Goal: Task Accomplishment & Management: Manage account settings

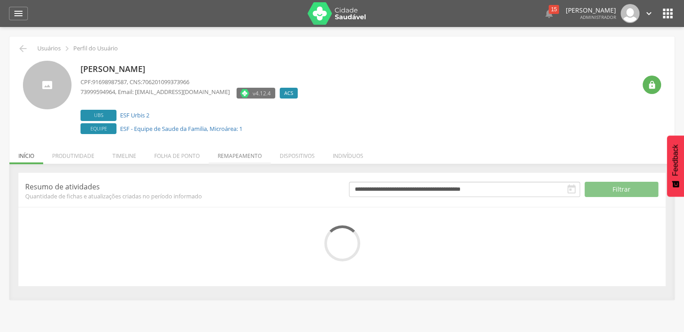
click at [227, 153] on li "Remapeamento" at bounding box center [240, 153] width 62 height 21
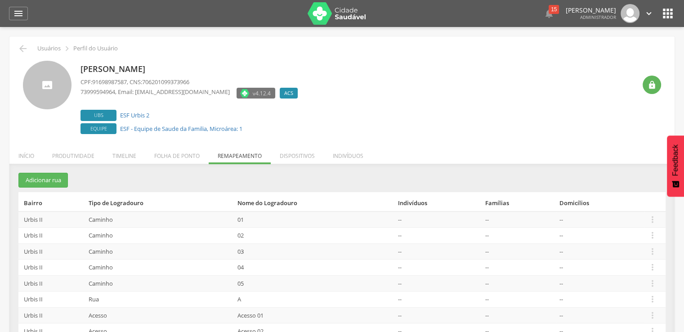
click at [658, 216] on td " Editar Alocar famílias Desalocar famílias Desvincular ACS" at bounding box center [655, 219] width 22 height 16
click at [655, 216] on icon "" at bounding box center [653, 220] width 10 height 10
click at [652, 189] on link "Desalocar famílias" at bounding box center [621, 183] width 71 height 11
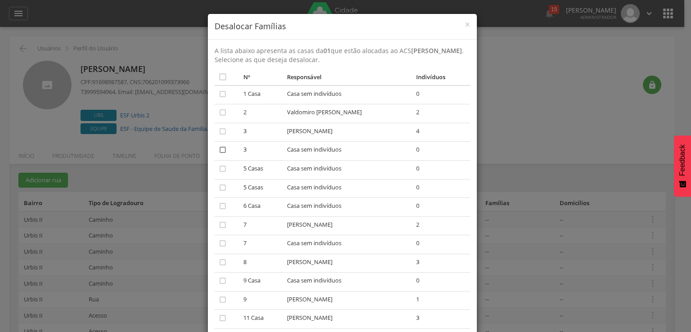
click at [220, 150] on icon "" at bounding box center [222, 149] width 9 height 9
click at [218, 184] on icon "" at bounding box center [222, 187] width 9 height 9
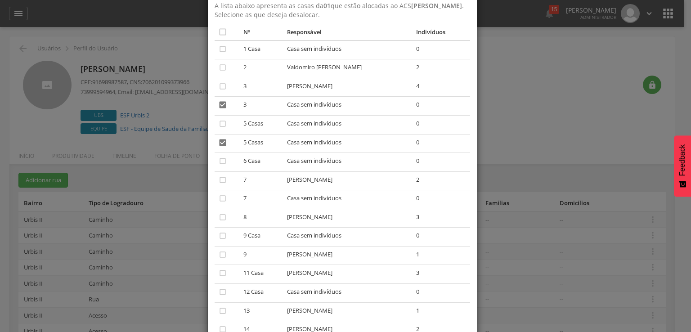
click at [225, 197] on td "" at bounding box center [228, 199] width 26 height 19
click at [218, 197] on icon "" at bounding box center [222, 198] width 9 height 9
click at [219, 238] on icon "" at bounding box center [222, 235] width 9 height 9
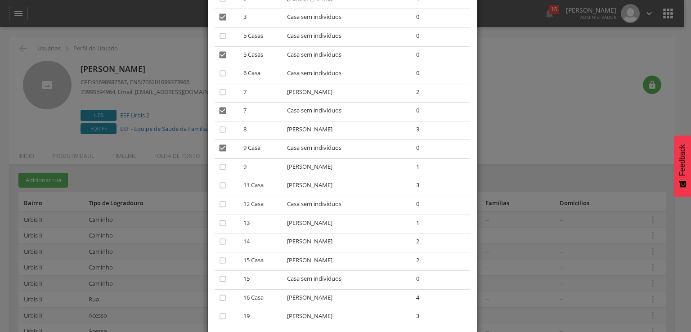
scroll to position [135, 0]
click at [218, 277] on icon "" at bounding box center [222, 276] width 9 height 9
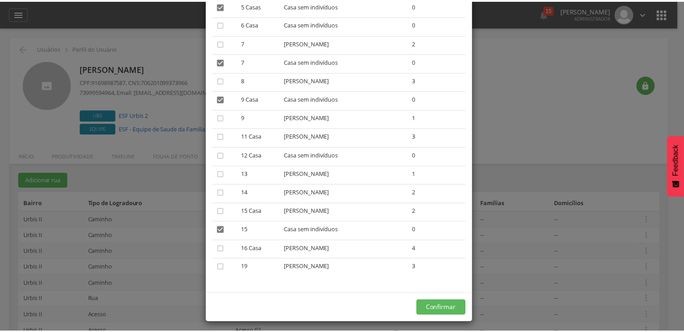
scroll to position [187, 0]
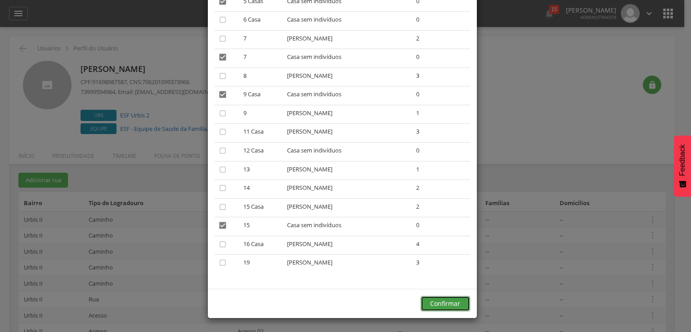
click at [428, 303] on button "Confirmar" at bounding box center [445, 303] width 49 height 15
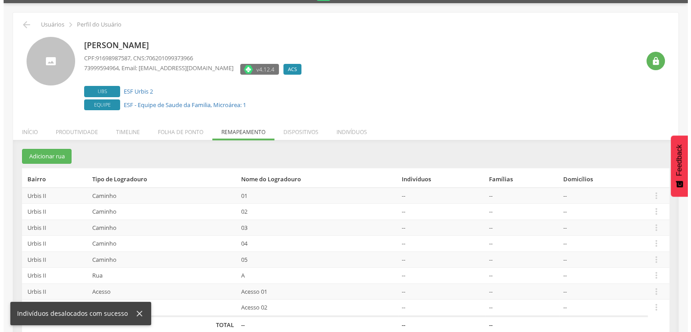
scroll to position [37, 0]
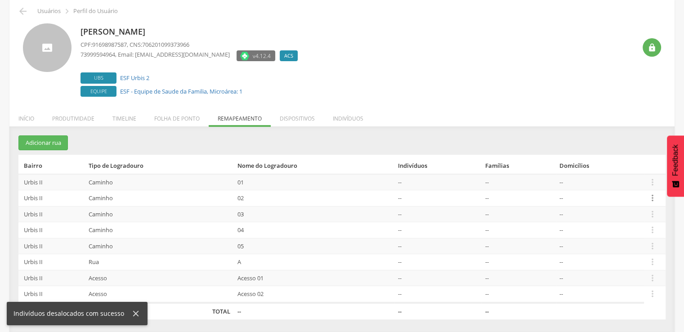
click at [649, 197] on icon "" at bounding box center [653, 198] width 10 height 10
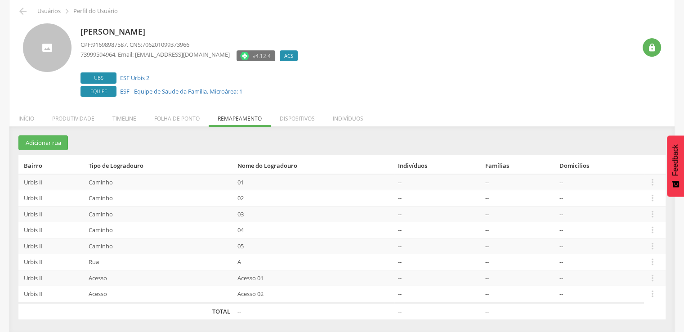
click at [658, 198] on td " Editar Alocar famílias Desalocar famílias Desvincular ACS" at bounding box center [655, 198] width 22 height 16
click at [655, 198] on icon "" at bounding box center [653, 198] width 10 height 10
click at [651, 166] on link "Desalocar famílias" at bounding box center [621, 162] width 71 height 11
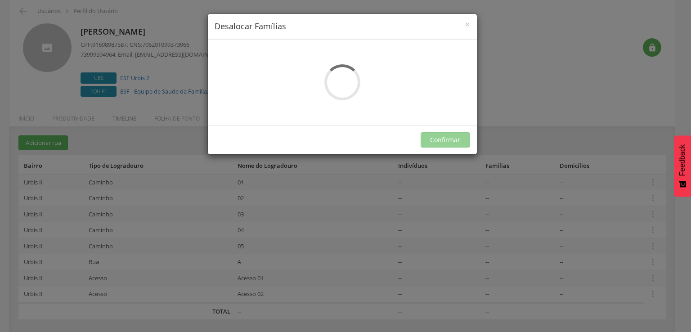
scroll to position [0, 0]
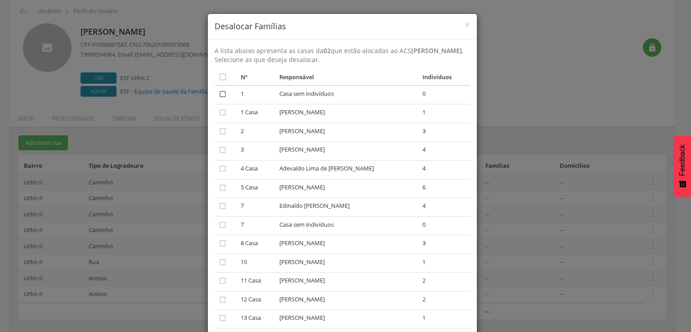
click at [218, 96] on icon "" at bounding box center [222, 94] width 9 height 9
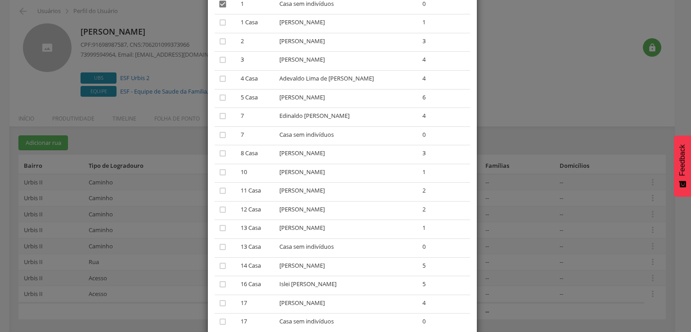
scroll to position [135, 0]
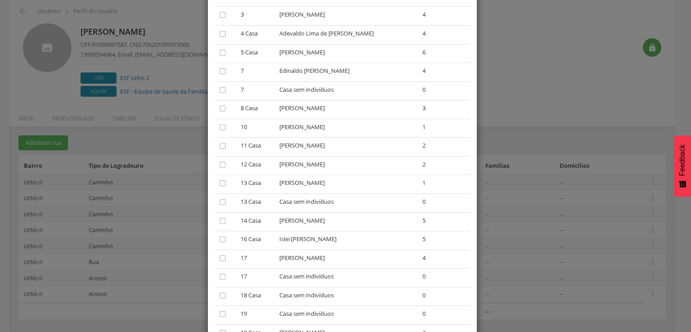
click at [215, 89] on td "" at bounding box center [226, 90] width 23 height 19
click at [218, 89] on icon "" at bounding box center [222, 89] width 9 height 9
click at [215, 204] on td "" at bounding box center [226, 203] width 23 height 19
click at [225, 201] on td "" at bounding box center [226, 203] width 23 height 19
click at [222, 201] on icon "" at bounding box center [222, 202] width 9 height 9
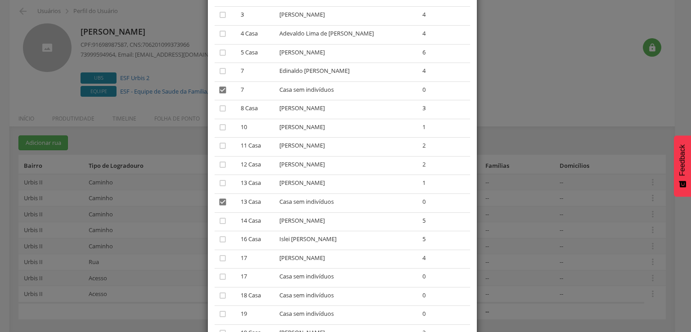
scroll to position [225, 0]
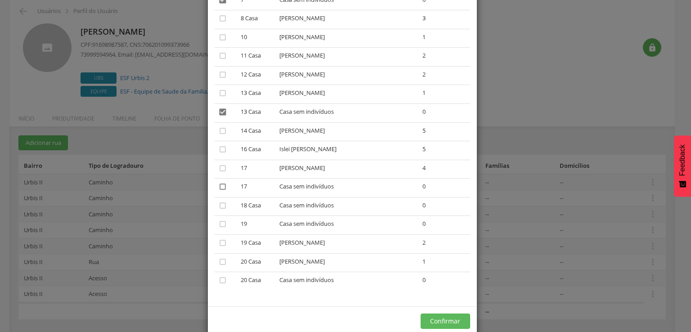
click at [221, 188] on icon "" at bounding box center [222, 186] width 9 height 9
click at [218, 224] on icon "" at bounding box center [222, 224] width 9 height 9
click at [218, 281] on icon "" at bounding box center [222, 280] width 9 height 9
click at [423, 323] on button "Confirmar" at bounding box center [445, 321] width 49 height 15
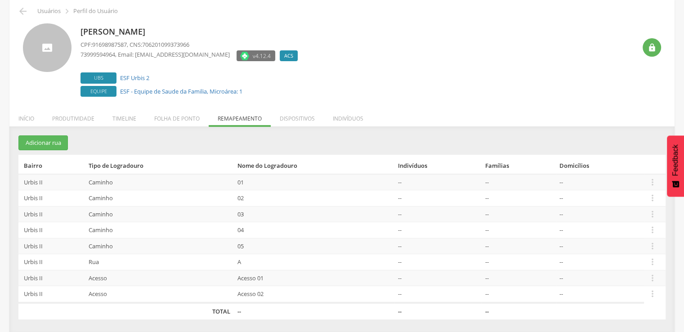
click at [659, 215] on td " Editar Alocar famílias Desalocar famílias Desvincular ACS" at bounding box center [655, 214] width 22 height 16
drag, startPoint x: 633, startPoint y: 215, endPoint x: 664, endPoint y: 213, distance: 31.5
click at [637, 215] on td "--" at bounding box center [600, 214] width 88 height 16
click at [664, 213] on td " Editar Alocar famílias Desalocar famílias Desvincular ACS" at bounding box center [655, 214] width 22 height 16
click at [659, 212] on td " Editar Alocar famílias Desalocar famílias Desvincular ACS" at bounding box center [655, 214] width 22 height 16
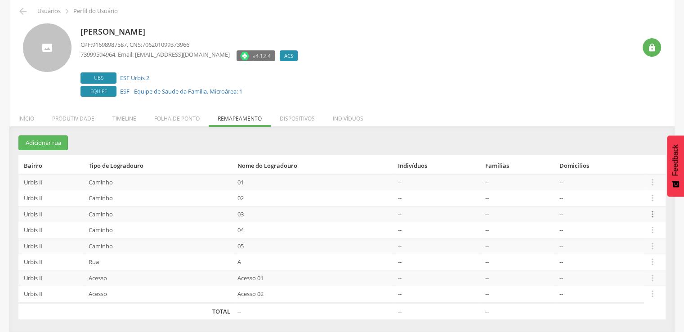
click at [656, 211] on icon "" at bounding box center [653, 214] width 10 height 10
click at [639, 180] on link "Desalocar famílias" at bounding box center [621, 178] width 71 height 11
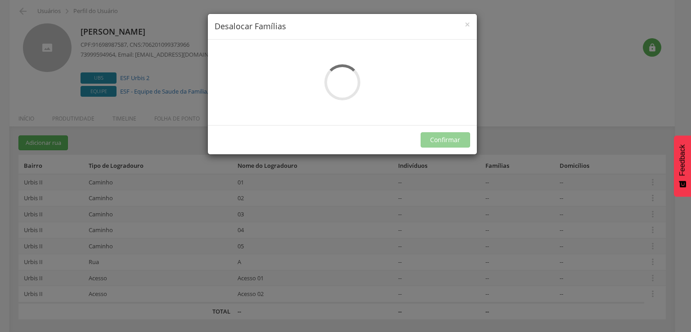
scroll to position [0, 0]
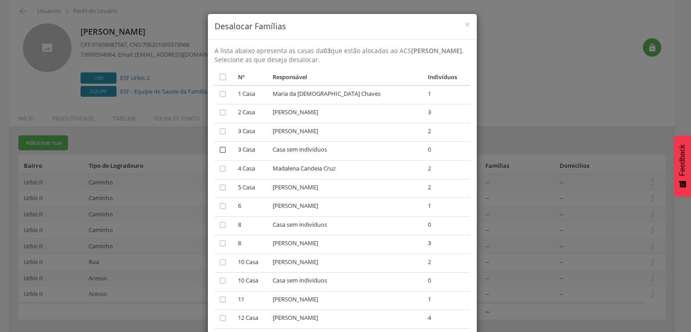
click at [222, 148] on icon "" at bounding box center [222, 149] width 9 height 9
click at [218, 228] on icon "" at bounding box center [222, 224] width 9 height 9
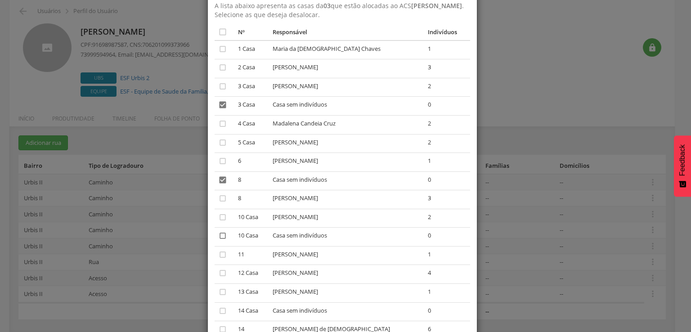
click at [218, 234] on icon "" at bounding box center [222, 235] width 9 height 9
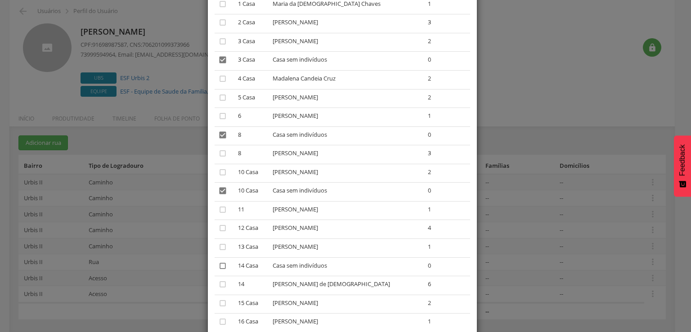
click at [219, 265] on icon "" at bounding box center [222, 265] width 9 height 9
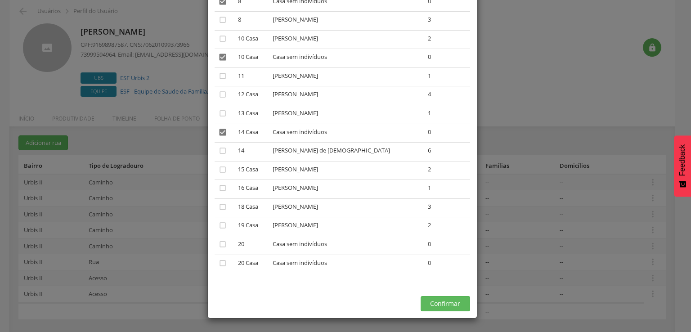
scroll to position [225, 0]
click at [218, 263] on icon "" at bounding box center [222, 263] width 9 height 9
click at [424, 308] on button "Confirmar" at bounding box center [445, 303] width 49 height 15
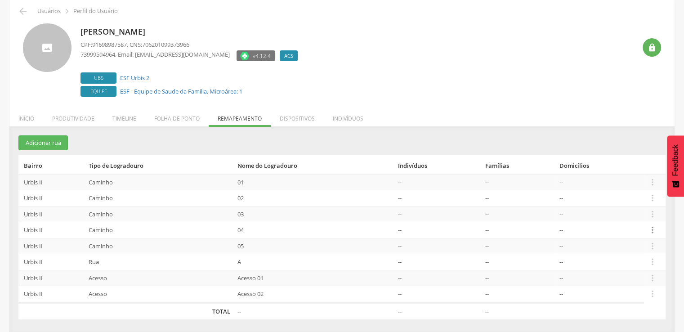
click at [649, 231] on icon "" at bounding box center [653, 230] width 10 height 10
click at [625, 198] on link "Desalocar famílias" at bounding box center [621, 194] width 71 height 11
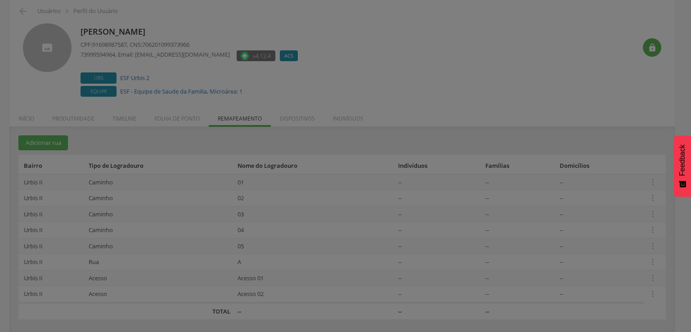
scroll to position [0, 0]
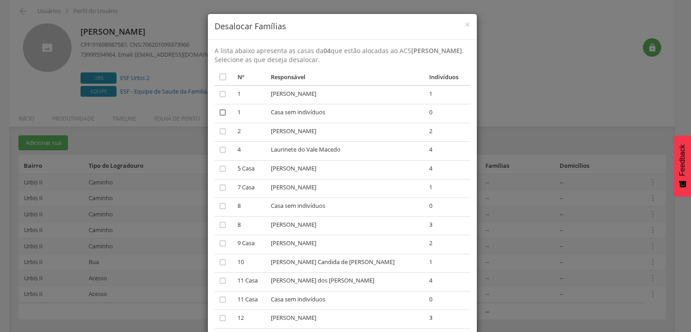
click at [220, 113] on icon "" at bounding box center [222, 112] width 9 height 9
click at [220, 209] on icon "" at bounding box center [222, 206] width 9 height 9
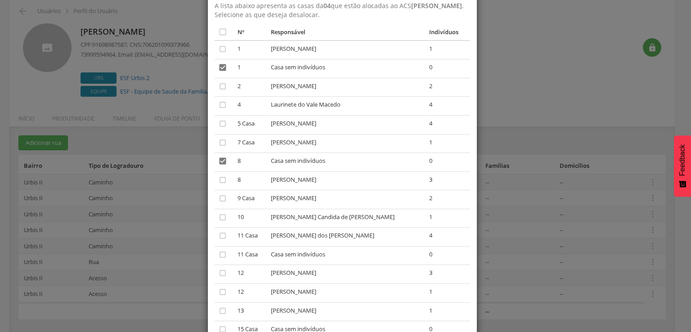
click at [210, 254] on div "A lista abaixo apresenta as casas da 04 que estão alocadas ao ACS [PERSON_NAME]…" at bounding box center [342, 185] width 269 height 380
click at [215, 254] on td "" at bounding box center [225, 255] width 20 height 19
click at [218, 253] on icon "" at bounding box center [222, 254] width 9 height 9
click at [220, 294] on icon "" at bounding box center [222, 292] width 9 height 9
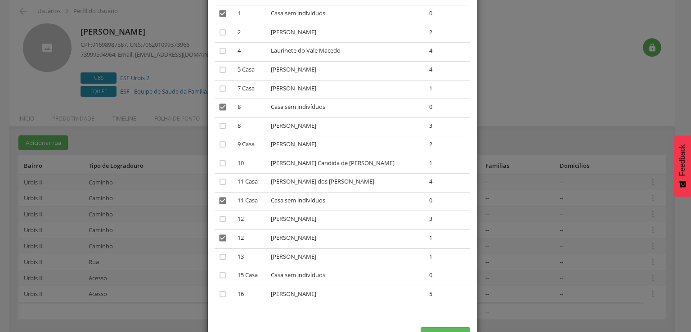
scroll to position [131, 0]
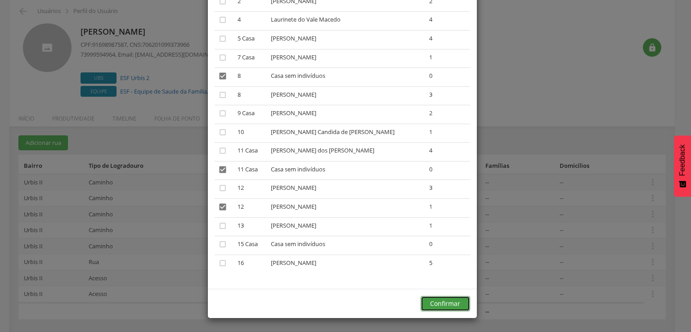
click at [439, 306] on button "Confirmar" at bounding box center [445, 303] width 49 height 15
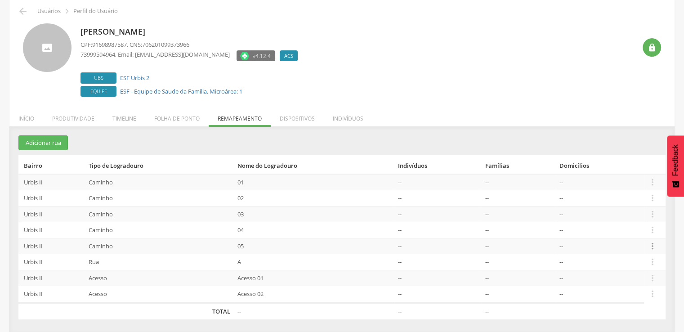
click at [650, 243] on icon "" at bounding box center [653, 246] width 10 height 10
click at [635, 212] on link "Desalocar famílias" at bounding box center [621, 210] width 71 height 11
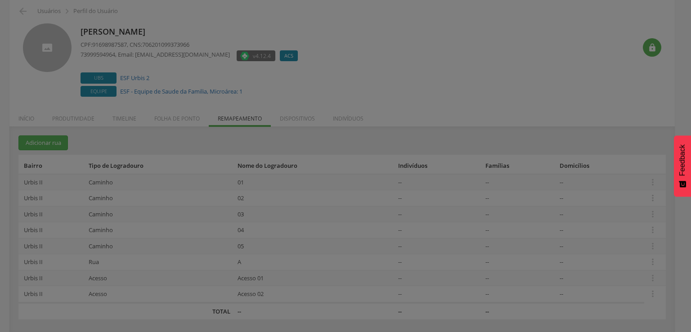
scroll to position [0, 0]
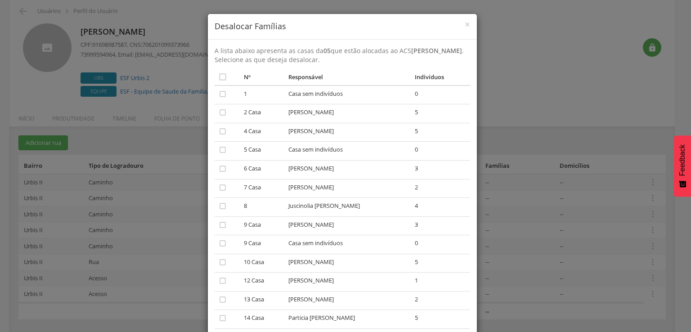
click at [225, 241] on td "" at bounding box center [228, 244] width 26 height 19
click at [219, 242] on icon "" at bounding box center [222, 243] width 9 height 9
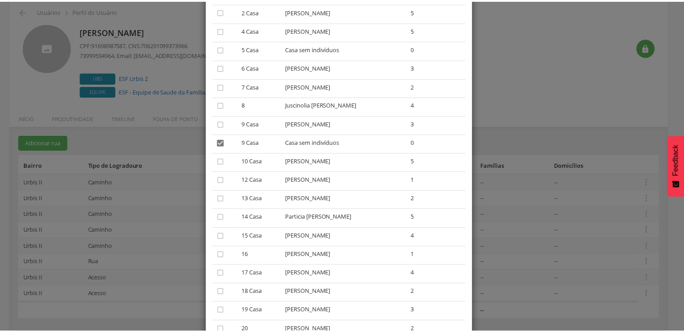
scroll to position [169, 0]
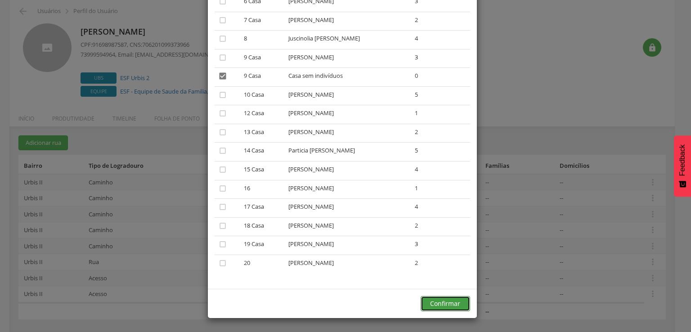
click at [422, 296] on button "Confirmar" at bounding box center [445, 303] width 49 height 15
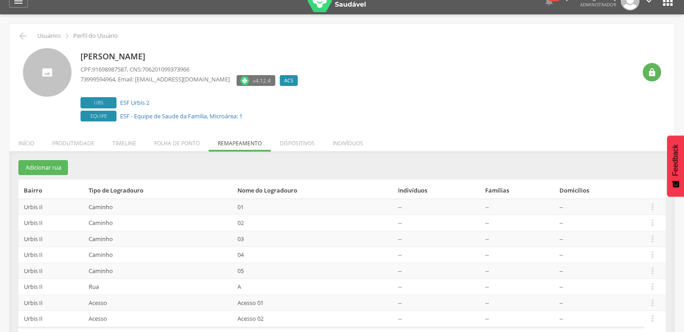
scroll to position [0, 0]
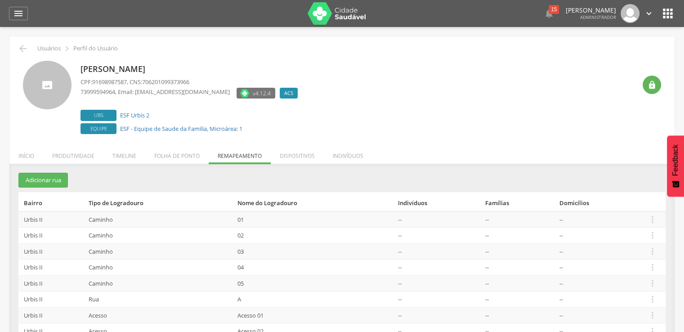
click at [671, 13] on icon "" at bounding box center [668, 13] width 14 height 14
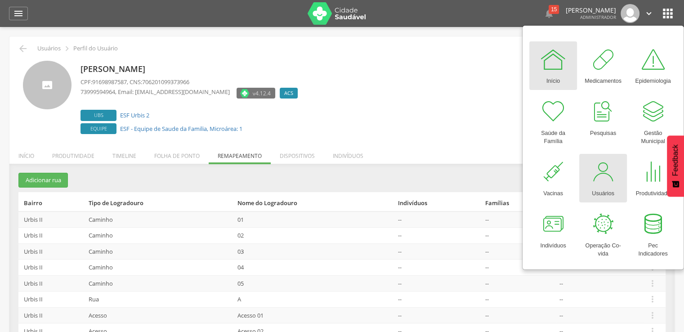
click at [598, 177] on div at bounding box center [603, 171] width 27 height 27
